Goal: Information Seeking & Learning: Check status

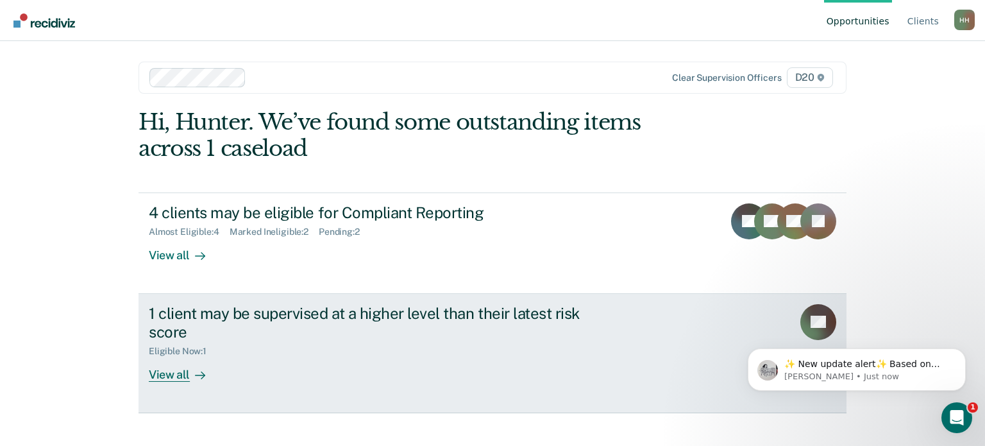
click at [201, 362] on div "View all" at bounding box center [185, 369] width 72 height 25
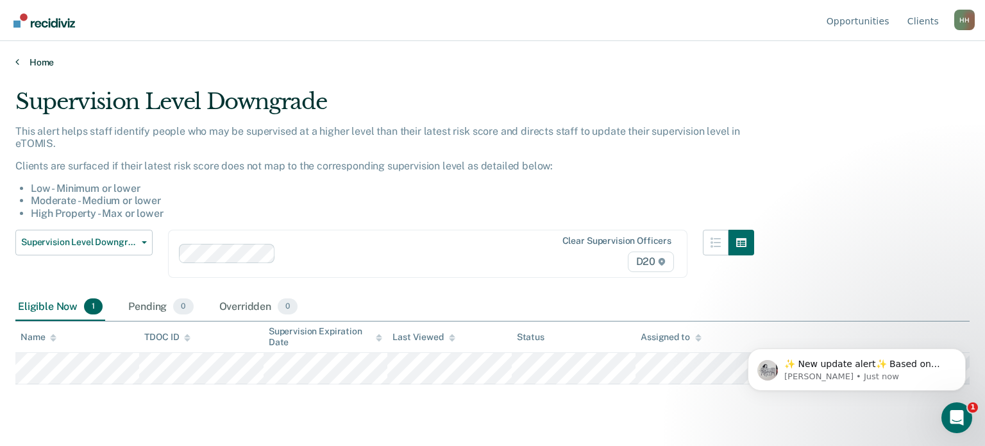
click at [21, 63] on link "Home" at bounding box center [492, 62] width 954 height 12
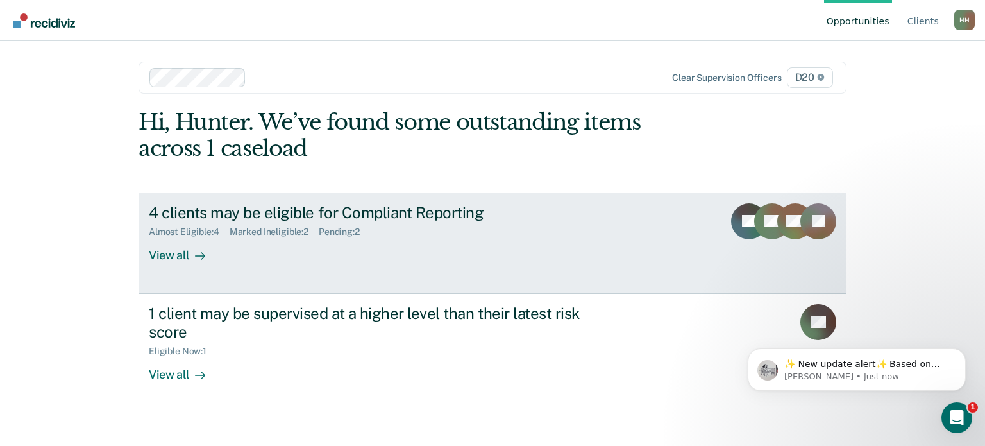
click at [177, 230] on div "Almost Eligible : 4" at bounding box center [189, 231] width 81 height 11
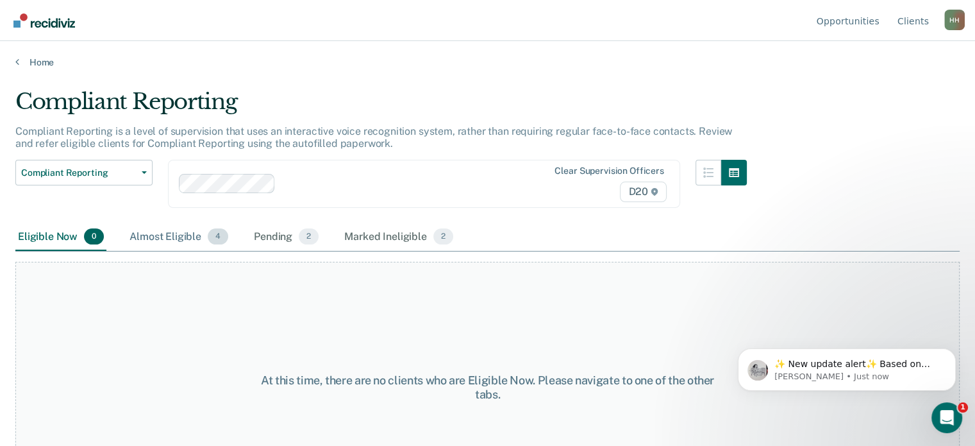
click at [162, 231] on div "Almost Eligible 4" at bounding box center [179, 237] width 104 height 28
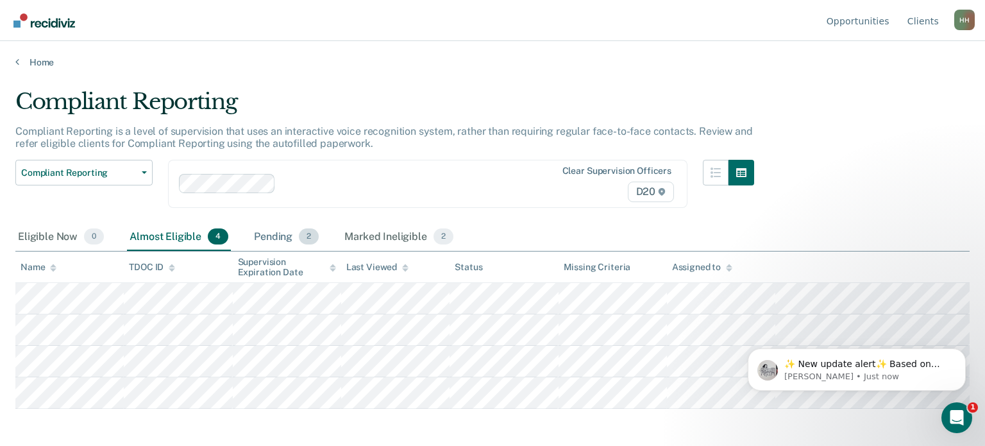
click at [262, 233] on div "Pending 2" at bounding box center [286, 237] width 70 height 28
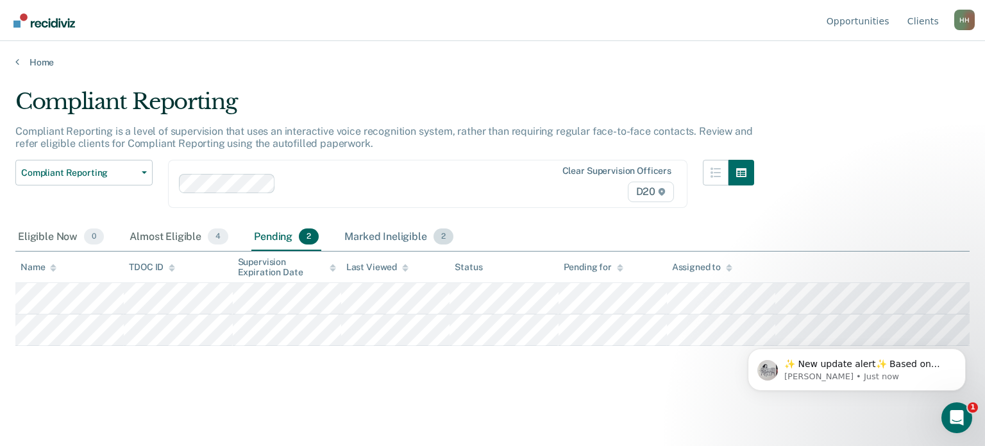
click at [365, 238] on div "Marked Ineligible 2" at bounding box center [399, 237] width 114 height 28
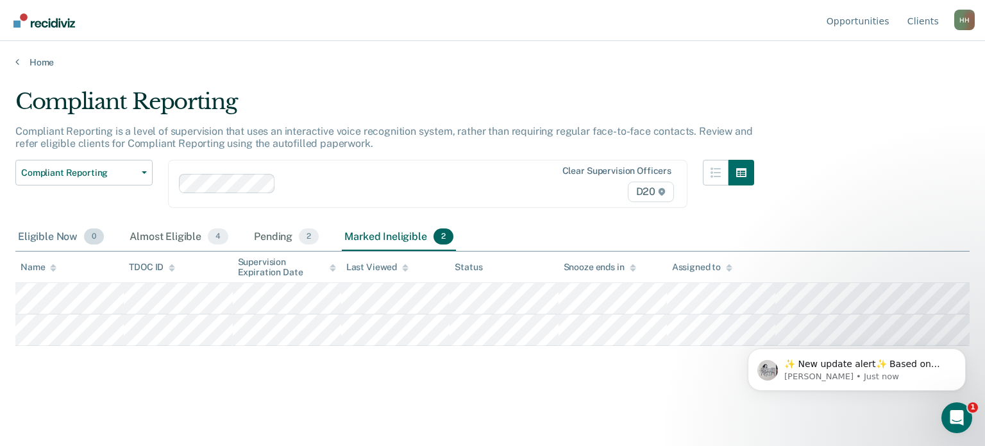
click at [92, 235] on span "0" at bounding box center [94, 236] width 20 height 17
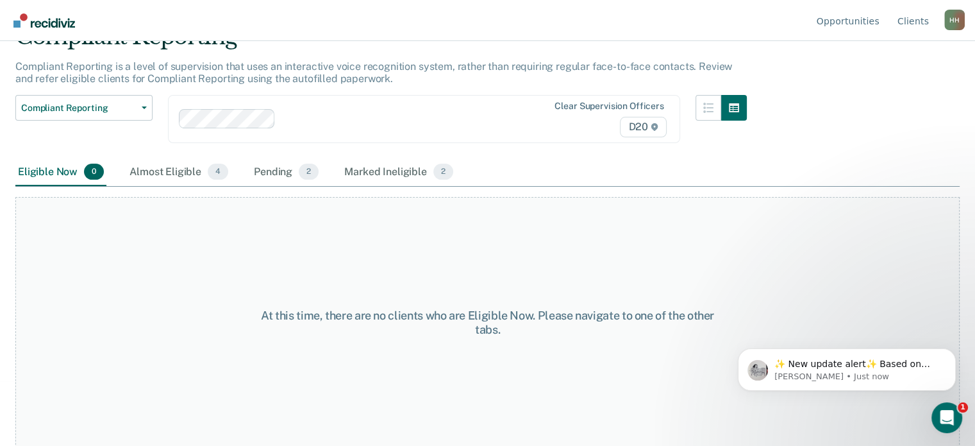
scroll to position [65, 0]
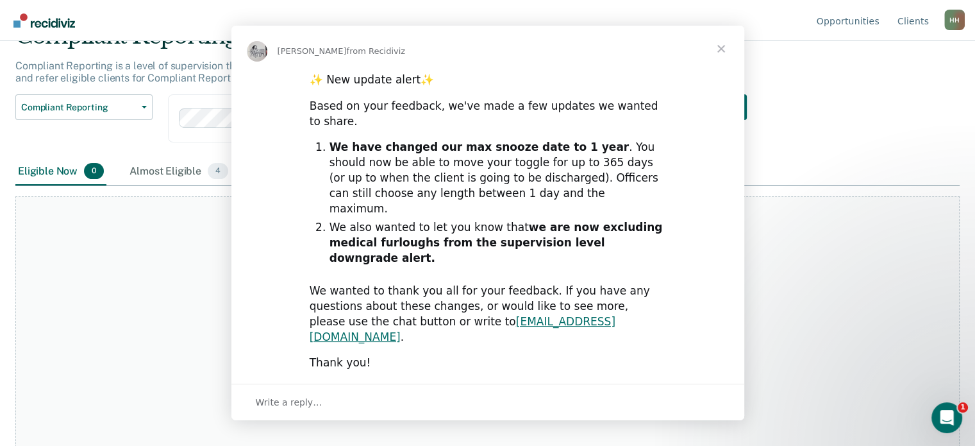
scroll to position [0, 0]
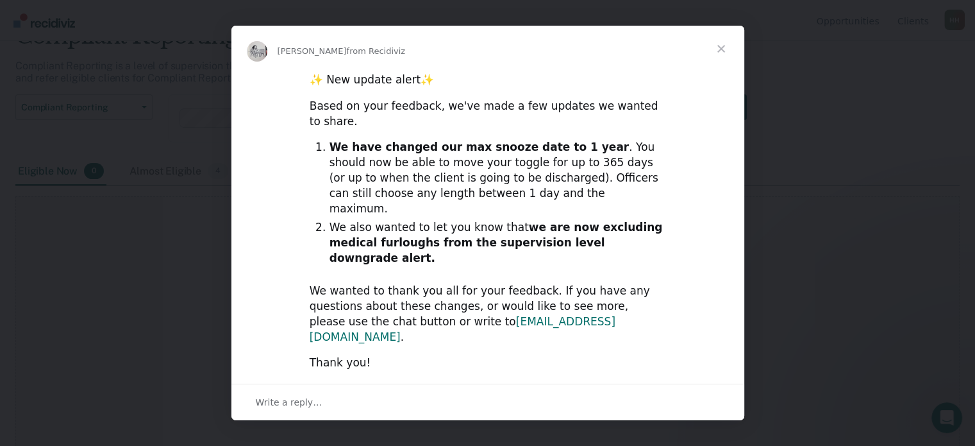
click at [416, 315] on link "[EMAIL_ADDRESS][DOMAIN_NAME]" at bounding box center [463, 329] width 306 height 28
click at [719, 72] on span "Close" at bounding box center [721, 49] width 46 height 46
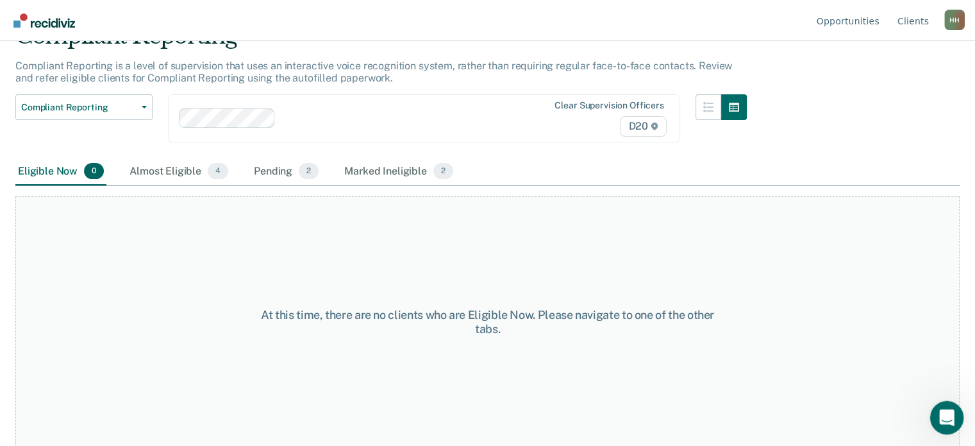
click at [944, 405] on icon "Open Intercom Messenger" at bounding box center [945, 415] width 21 height 21
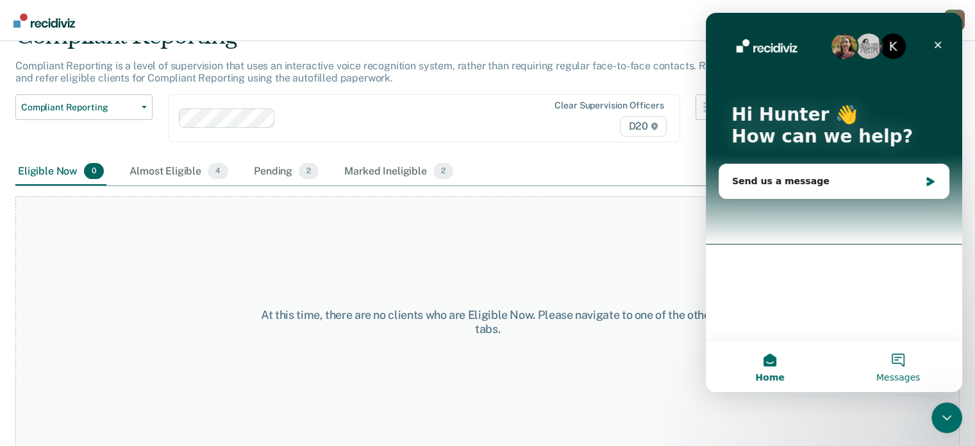
click at [914, 378] on span "Messages" at bounding box center [899, 377] width 44 height 9
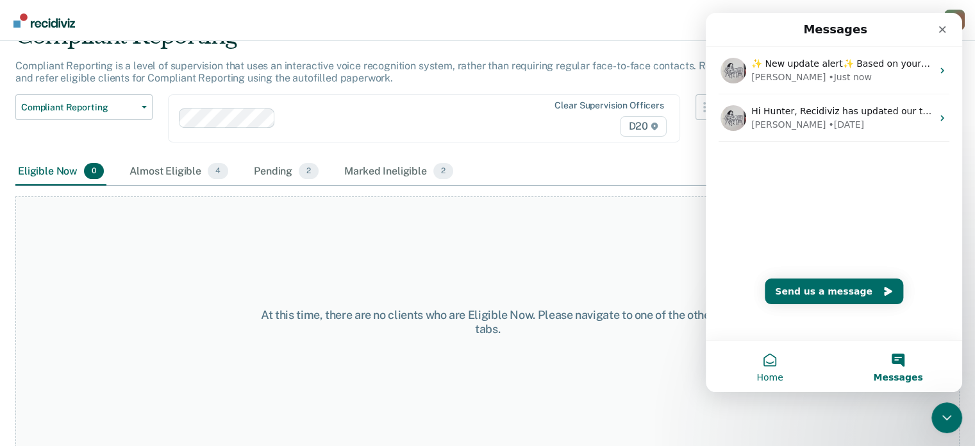
click at [797, 371] on button "Home" at bounding box center [770, 365] width 128 height 51
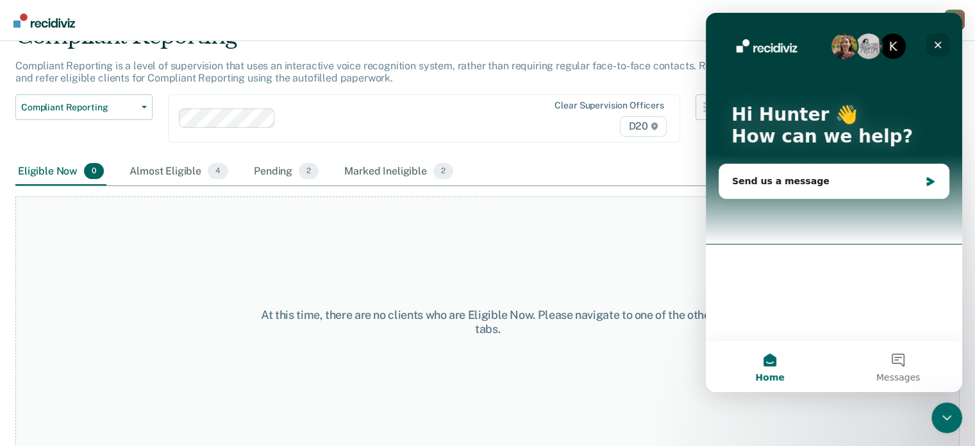
click at [941, 42] on icon "Close" at bounding box center [938, 45] width 10 height 10
